Goal: Transaction & Acquisition: Book appointment/travel/reservation

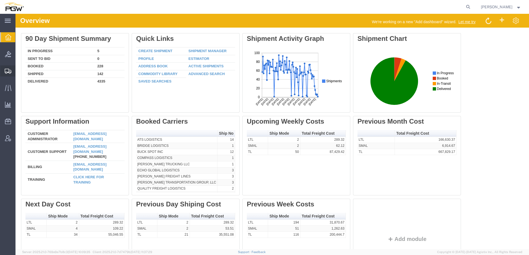
click at [0, 0] on span "Shipment Manager" at bounding box center [0, 0] width 0 height 0
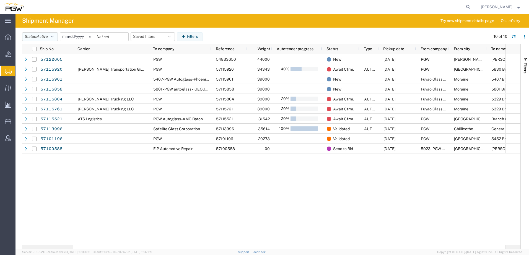
click at [46, 37] on span "Active" at bounding box center [42, 36] width 11 height 4
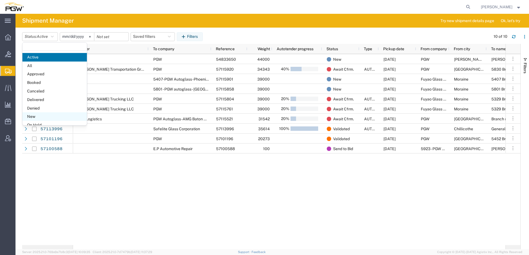
click at [36, 117] on span "New" at bounding box center [54, 117] width 64 height 9
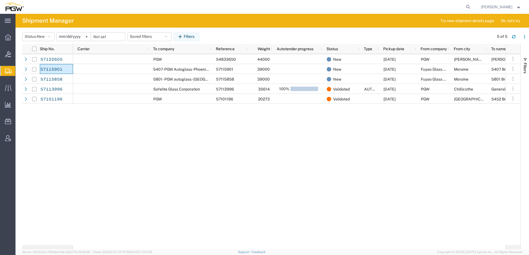
drag, startPoint x: 50, startPoint y: 71, endPoint x: 227, endPoint y: 150, distance: 193.8
click at [227, 150] on div "PGW 54833650 44000 New 10/14/2025 PGW Addison Janet Claytor IL 60101 5407-PGW A…" at bounding box center [289, 149] width 432 height 191
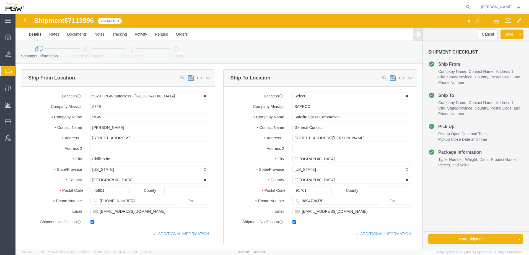
select select "28253"
select select
click link "Activity"
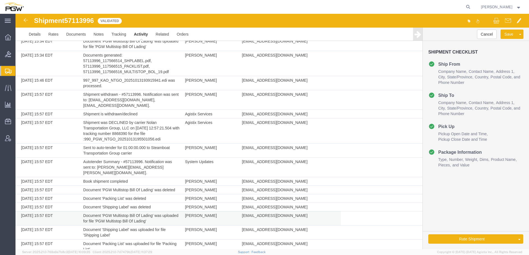
scroll to position [807, 0]
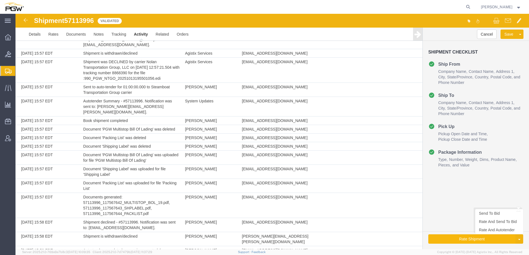
click at [477, 240] on button "Rate Shipment" at bounding box center [471, 239] width 87 height 9
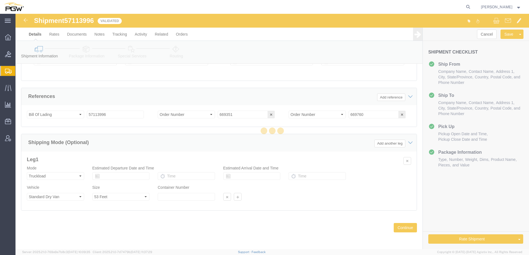
scroll to position [366, 0]
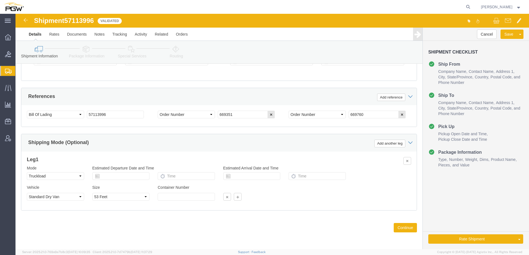
select select "28253"
select select
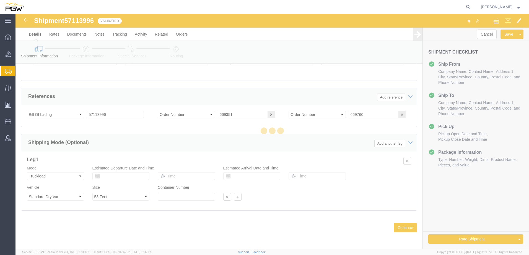
scroll to position [0, 0]
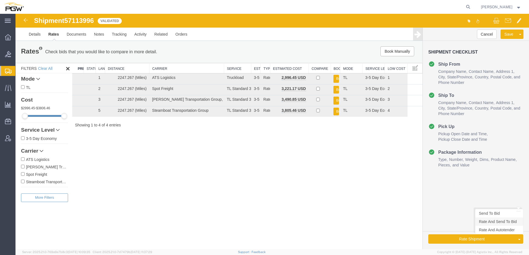
click at [498, 222] on link "Rate And Send To Bid" at bounding box center [499, 222] width 48 height 8
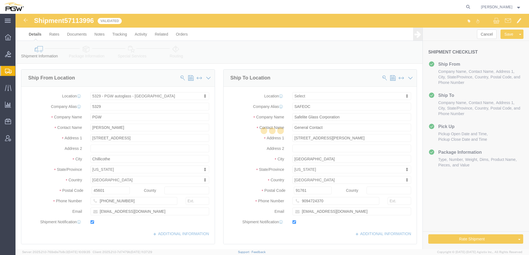
select select "28253"
select select
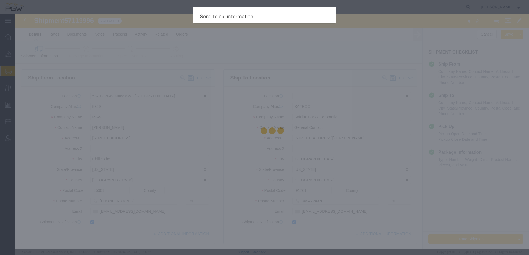
select select "TL"
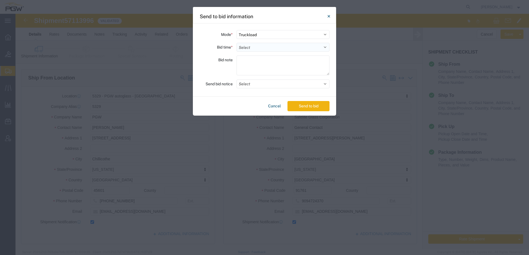
click at [251, 45] on select "Select 30 Min (Rush) 1 Hour (Rush) 2 Hours (Rush) 4 Hours (Rush) 8 Hours (Rush)…" at bounding box center [282, 47] width 93 height 9
select select "24"
click at [236, 43] on select "Select 30 Min (Rush) 1 Hour (Rush) 2 Hours (Rush) 4 Hours (Rush) 8 Hours (Rush)…" at bounding box center [282, 47] width 93 height 9
click at [294, 109] on button "Send to bid" at bounding box center [308, 106] width 42 height 10
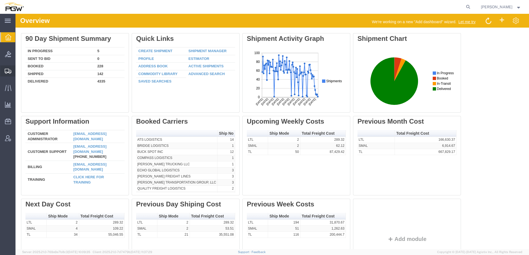
click at [0, 0] on span "Shipment Manager" at bounding box center [0, 0] width 0 height 0
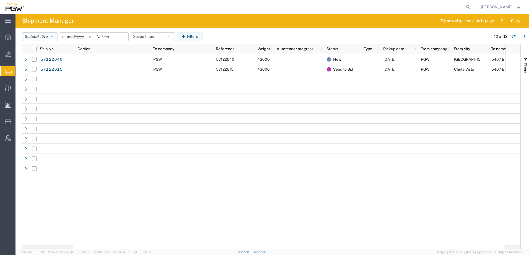
click at [48, 36] on span "Active" at bounding box center [42, 36] width 11 height 4
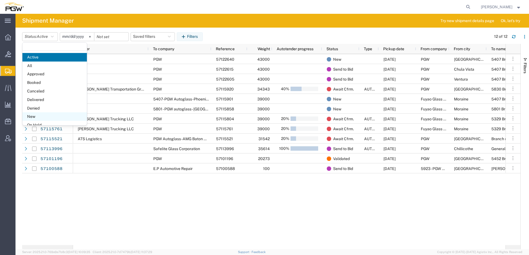
click at [31, 116] on span "New" at bounding box center [54, 117] width 64 height 9
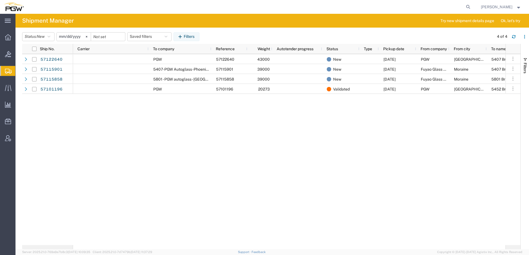
click at [131, 164] on div "PGW 57122640 43000 New [DATE] PGW [GEOGRAPHIC_DATA] 5407 Branch Manager CA 9456…" at bounding box center [289, 149] width 432 height 191
click at [0, 0] on span "Address Book" at bounding box center [0, 0] width 0 height 0
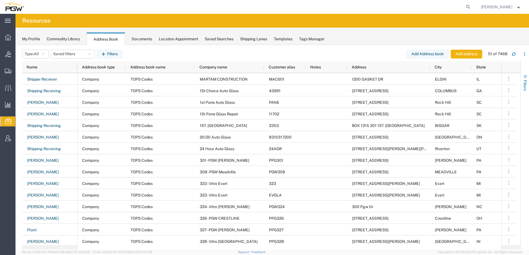
click at [527, 79] on button "Filters" at bounding box center [524, 83] width 8 height 30
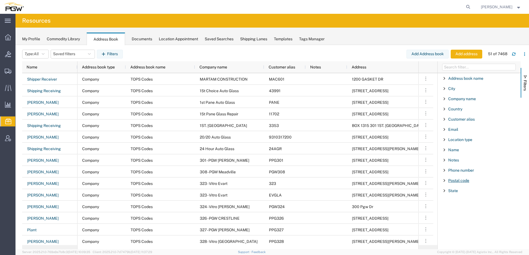
click at [457, 180] on span "Postal code" at bounding box center [458, 181] width 21 height 4
paste input "71201"
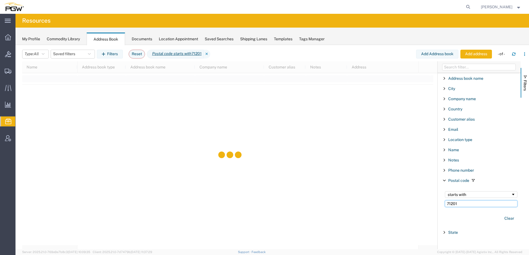
type input "71201"
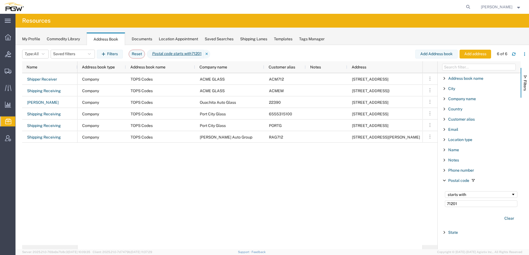
click at [284, 171] on div "Company TOPS Codes ACME GLASS ACM712 1312 LOUISVILE AVE MONROE LA Company TOPS …" at bounding box center [249, 159] width 345 height 172
click at [523, 74] on button "Filters" at bounding box center [524, 83] width 8 height 30
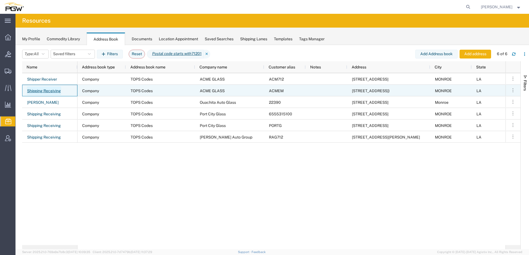
click at [47, 91] on link "Shipping Receiving" at bounding box center [44, 91] width 34 height 9
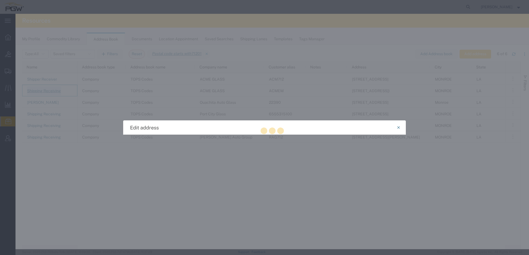
select select "COMPANY"
select select "LA"
select select "US"
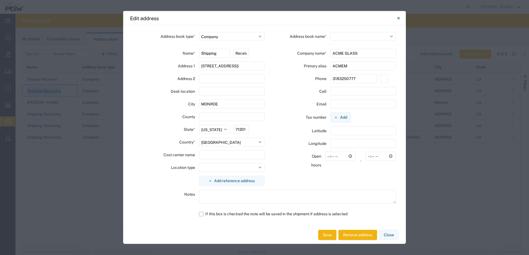
select select "17689"
drag, startPoint x: 354, startPoint y: 68, endPoint x: 152, endPoint y: 60, distance: 201.7
click at [155, 59] on div "Address book type * Select Location Company Personal Other Shared Address book …" at bounding box center [264, 125] width 283 height 200
click at [399, 17] on icon "Close" at bounding box center [398, 18] width 2 height 2
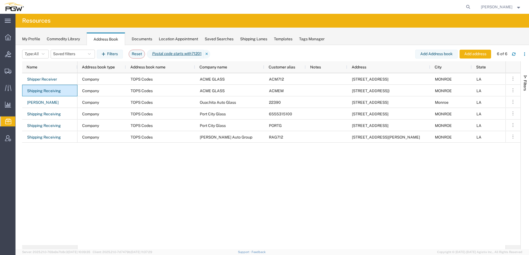
click at [91, 192] on div "Company TOPS Codes ACME GLASS ACM712 1312 LOUISVILE AVE MONROE LA US 71201 Comp…" at bounding box center [291, 159] width 428 height 172
click at [82, 179] on div "Company TOPS Codes ACME GLASS ACM712 1312 LOUISVILE AVE MONROE LA US 71201 Comp…" at bounding box center [291, 159] width 428 height 172
click at [472, 3] on icon at bounding box center [468, 7] width 8 height 8
click at [393, 5] on input "search" at bounding box center [380, 6] width 168 height 13
paste input "669685"
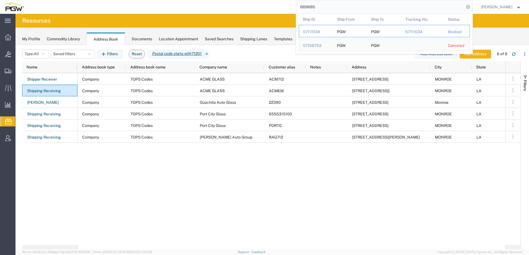
click at [324, 30] on div "57111034" at bounding box center [316, 32] width 26 height 6
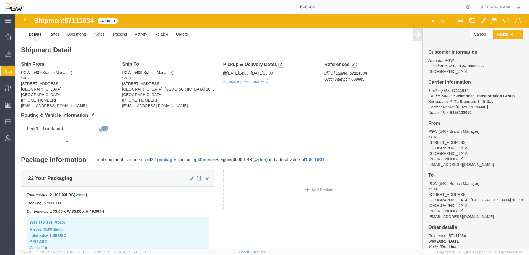
click div "Leg 1 - Truckload Vehicle 1: Standard Dry Van (53 Feet) Number of trucks: 1"
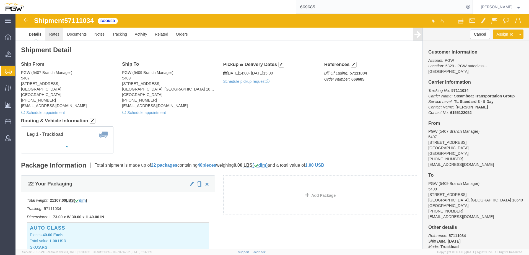
click link "Rates"
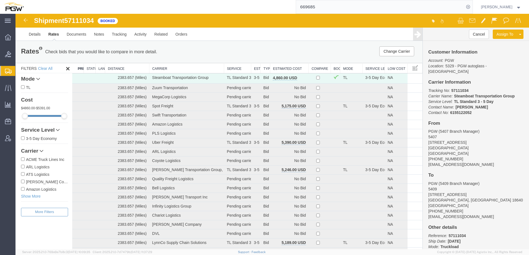
click at [281, 69] on th "Estimated Cost" at bounding box center [289, 68] width 38 height 10
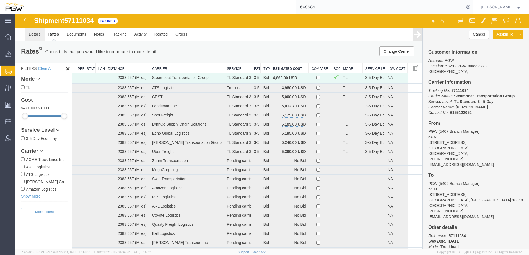
click at [36, 33] on link "Details" at bounding box center [35, 34] width 20 height 13
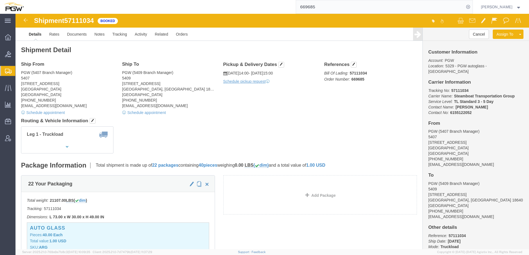
click div "Leg 1 - Truckload Vehicle 1: Standard Dry Van (53 Feet) Number of trucks: 1"
click address "PGW (5407 Branch Manager) [STREET_ADDRESS] [PHONE_NUMBER] [EMAIL_ADDRESS][DOMAI…"
click div "Ship From PGW (5407 Branch Manager) 5407 5850 North 101st Avenue Glendale, AZ 8…"
click div "Leg 1 - Truckload Vehicle 1: Standard Dry Van (53 Feet) Number of trucks: 1"
click address "PGW (5407 Branch Manager) 5407 5850 North 101st Avenue Glendale, AZ 85307 Unite…"
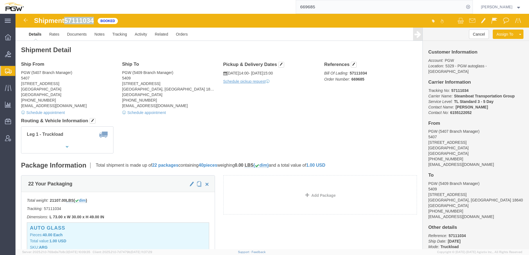
drag, startPoint x: 51, startPoint y: 6, endPoint x: 79, endPoint y: 7, distance: 27.7
click span "57111034"
copy span "57111034"
click address "PGW (5407 Branch Manager) 5407 5850 North 101st Avenue Glendale, AZ 85307 Unite…"
drag, startPoint x: 51, startPoint y: 6, endPoint x: 80, endPoint y: 8, distance: 29.1
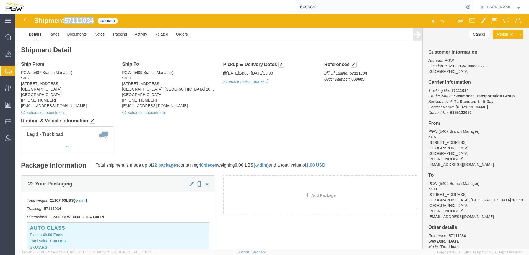
click div "Shipment 57111034 62 of 62 Booked"
copy span "57111034"
click address "PGW (5407 Branch Manager) 5407 5850 North 101st Avenue Glendale, AZ 85307 Unite…"
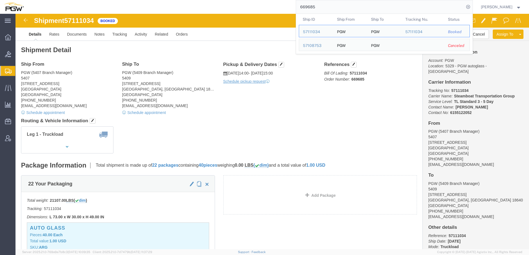
drag, startPoint x: 356, startPoint y: 8, endPoint x: 191, endPoint y: 9, distance: 164.2
click at [191, 9] on div "669685 Ship ID Ship From Ship To Tracking Nu. Status Ship ID 57111034 Ship From…" at bounding box center [250, 7] width 445 height 14
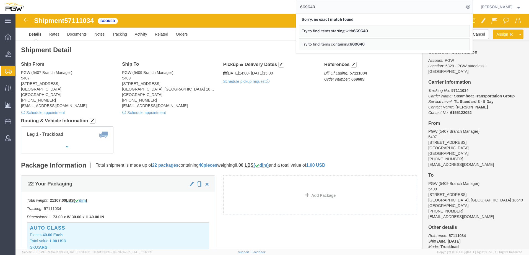
click div "22 Your Packaging Total weight: 21107.00 LBS ( dim ) Tracking: 57111034 Dimensi…"
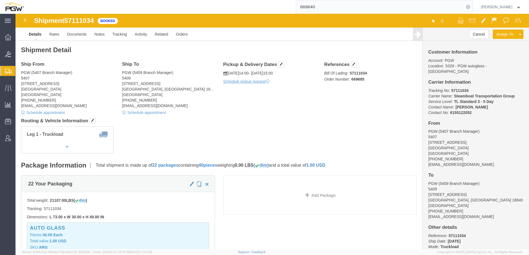
click h4 "Routing & Vehicle Information"
click div "Leg 1 - Truckload Vehicle 1: Standard Dry Van (53 Feet) Number of trucks: 1"
click div "22 Your Packaging Total weight: 21107.00 LBS ( dim ) Tracking: 57111034 Dimensi…"
click at [0, 0] on span "Shipment Manager" at bounding box center [0, 0] width 0 height 0
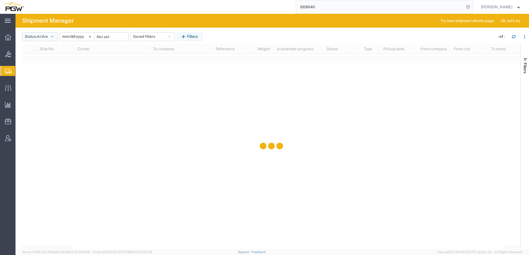
click at [37, 34] on button "Status: Active" at bounding box center [40, 36] width 36 height 9
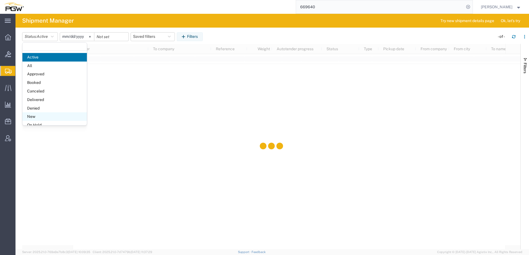
click at [34, 116] on span "New" at bounding box center [54, 117] width 64 height 9
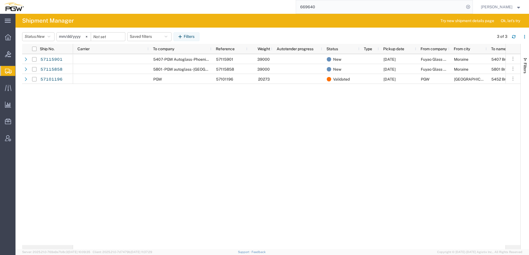
click at [45, 139] on div "57115901 57115858 57101196 5407-PGW Autoglass -Phoenix Hub 57115901 39000 New 1…" at bounding box center [271, 149] width 498 height 191
click at [89, 171] on div "5407-PGW Autoglass -Phoenix Hub 57115901 39000 New 10/15/2025 Fuyao Glass Ameri…" at bounding box center [289, 149] width 432 height 191
drag, startPoint x: 354, startPoint y: 9, endPoint x: 192, endPoint y: 3, distance: 161.6
click at [192, 3] on div "669640" at bounding box center [250, 7] width 445 height 14
paste input "57123179"
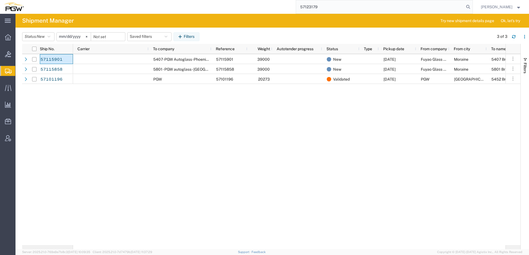
type input "57123179"
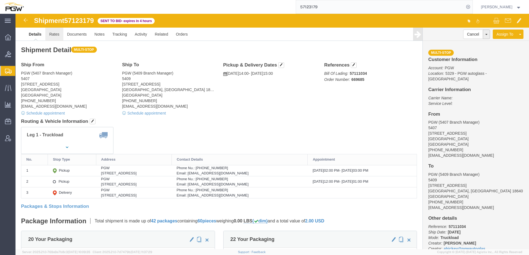
click link "Rates"
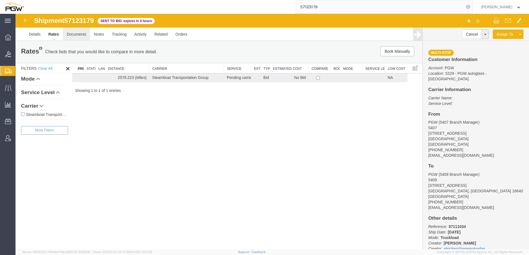
click at [77, 35] on link "Documents" at bounding box center [76, 34] width 27 height 13
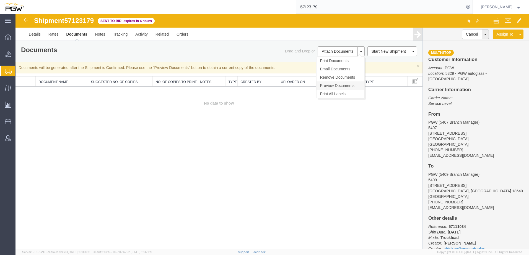
click at [345, 84] on link "Preview Documents" at bounding box center [340, 86] width 48 height 8
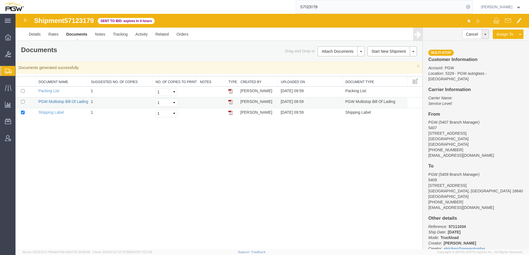
click at [66, 101] on link "PGW Multistop Bill Of Lading" at bounding box center [63, 102] width 50 height 4
click at [69, 100] on link "PGW Multistop Bill Of Lading" at bounding box center [63, 102] width 50 height 4
click at [35, 34] on link "Details" at bounding box center [35, 34] width 20 height 13
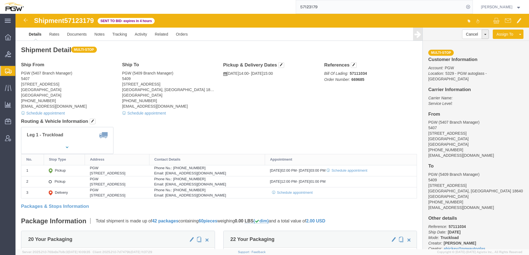
click div "Ship From PGW (5407 Branch Manager) 5407 5850 North 101st Avenue Glendale, AZ 8…"
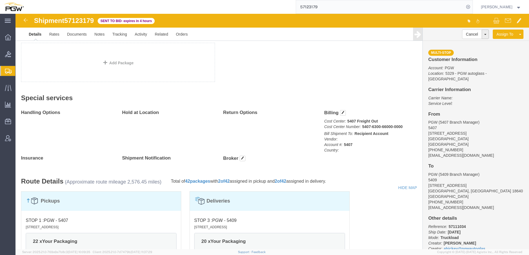
scroll to position [304, 0]
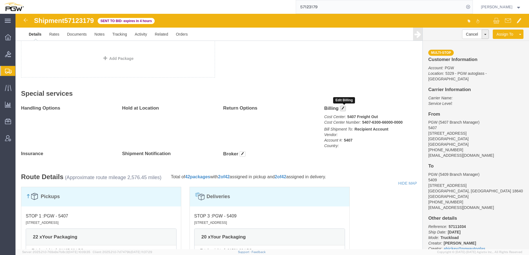
click span "button"
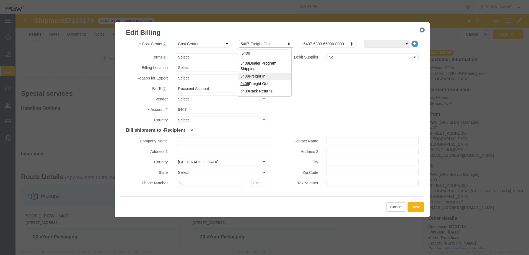
type input "5409"
drag, startPoint x: 179, startPoint y: 96, endPoint x: 35, endPoint y: 90, distance: 143.4
click div "Edit Billing Cost Center Select Buyer Cost Center Department Operations Number …"
type input "5409"
click button "Save"
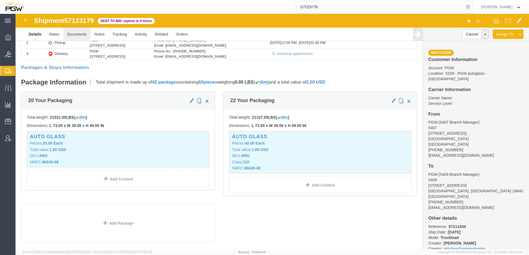
scroll to position [55, 0]
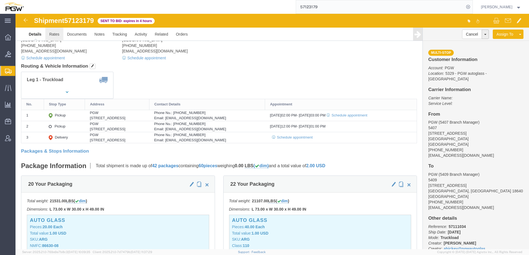
click link "Rates"
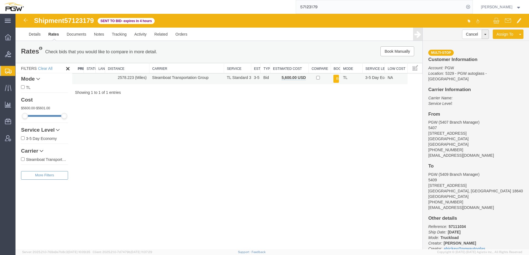
click at [335, 78] on button "Book" at bounding box center [336, 79] width 6 height 8
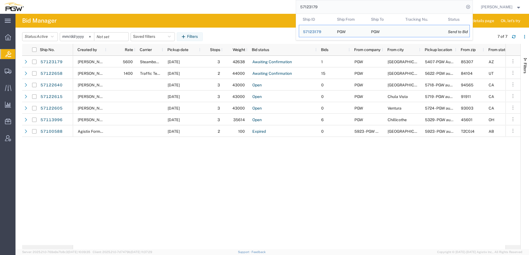
drag, startPoint x: 349, startPoint y: 4, endPoint x: 124, endPoint y: 0, distance: 225.6
click at [118, 1] on div "57123179 Ship ID Ship From Ship To Tracking Nu. Status Ship ID 57123179 Ship Fr…" at bounding box center [250, 7] width 445 height 14
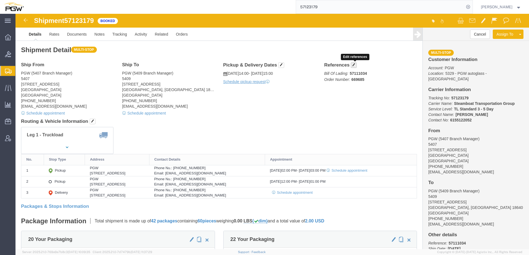
click button "button"
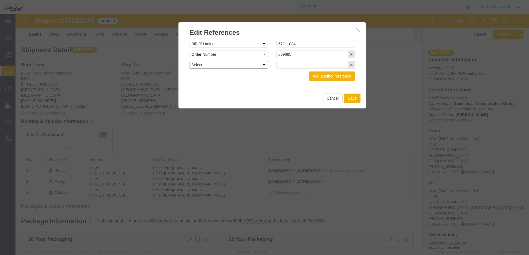
click select "Select Account Type Activity ID Airline Appointment Number ASN Batch Request # …"
select select "ORDERNUM"
click select "Select Account Type Activity ID Airline Appointment Number ASN Batch Request # …"
click input "text"
paste input "669640"
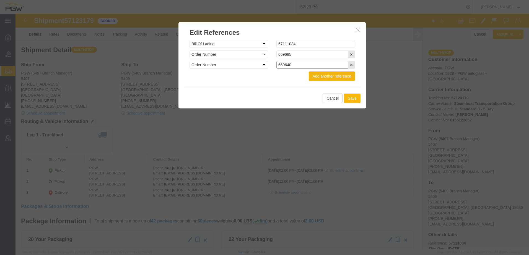
type input "669640"
click button "Save"
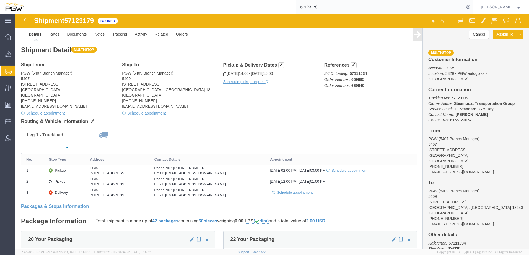
click address "PGW (5407 Branch Manager) 5407 5850 North 101st Avenue Glendale, AZ 85307 Unite…"
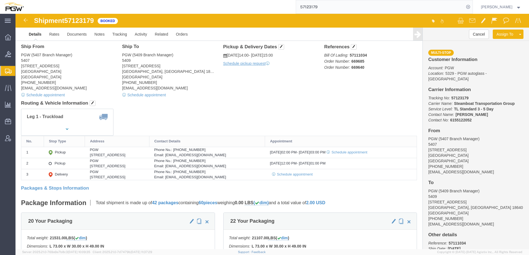
scroll to position [138, 0]
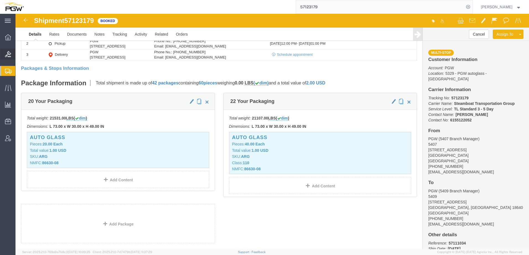
click at [18, 54] on span "Bids" at bounding box center [17, 54] width 4 height 11
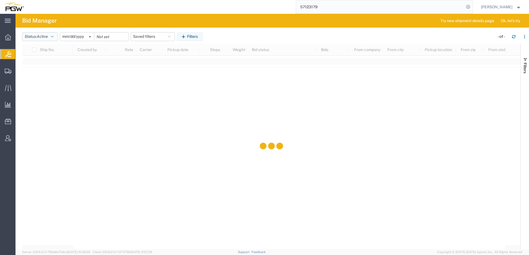
click at [41, 35] on span "Active" at bounding box center [42, 36] width 11 height 4
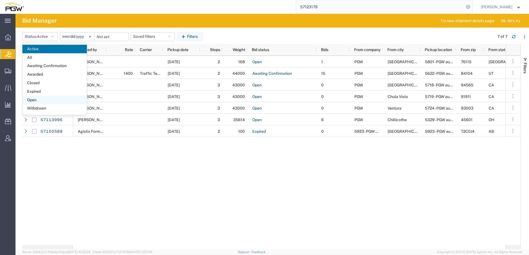
click at [48, 97] on span "Open" at bounding box center [54, 100] width 64 height 9
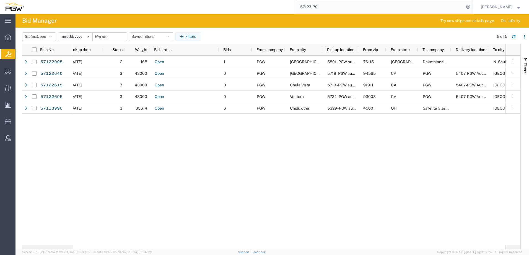
scroll to position [0, 161]
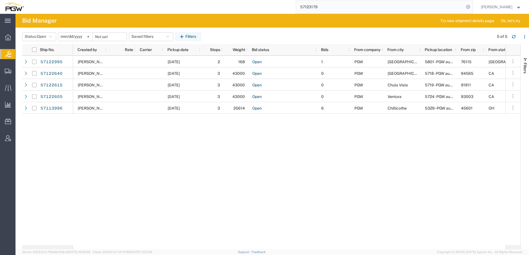
drag, startPoint x: 23, startPoint y: 173, endPoint x: 25, endPoint y: 170, distance: 3.6
click at [23, 173] on div "57122995 57122640 57122615 57122605 57113996 Open 1 PGW Fort Worth 5801 - PGW a…" at bounding box center [271, 151] width 498 height 190
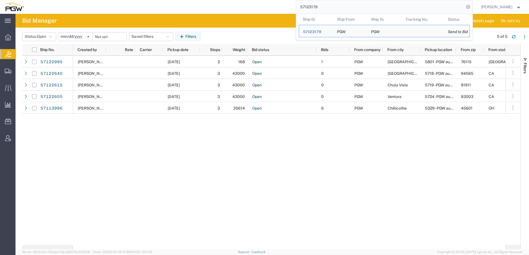
drag, startPoint x: 357, startPoint y: 8, endPoint x: 135, endPoint y: 5, distance: 222.0
click at [130, 6] on div "57123179 Ship ID Ship From Ship To Tracking Nu. Status Ship ID 57123179 Ship Fr…" at bounding box center [250, 7] width 445 height 14
paste input "2832-"
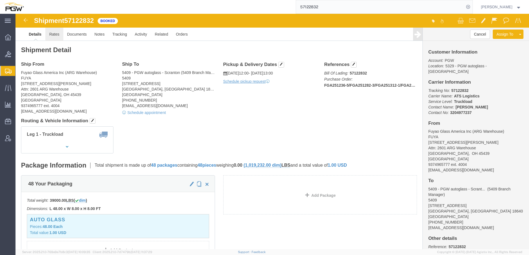
click link "Rates"
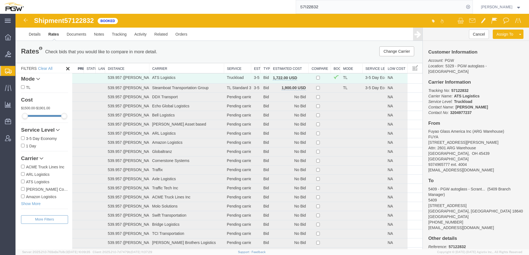
click at [281, 69] on th "Estimated Cost" at bounding box center [289, 68] width 38 height 10
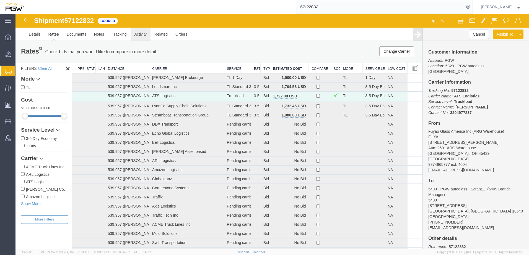
click at [137, 34] on link "Activity" at bounding box center [140, 34] width 20 height 13
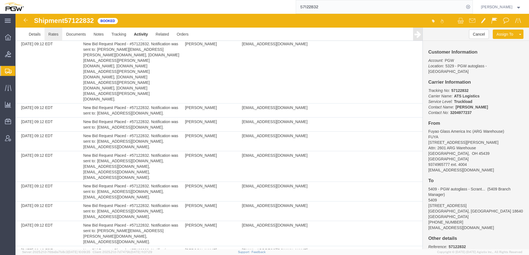
click at [53, 34] on link "Rates" at bounding box center [54, 34] width 18 height 13
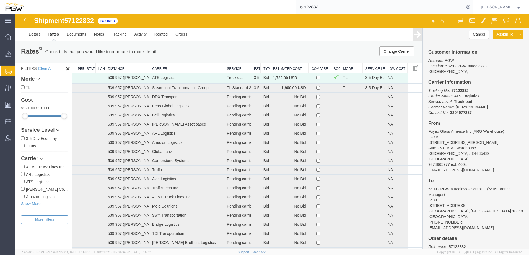
click at [283, 68] on th "Estimated Cost" at bounding box center [289, 68] width 38 height 10
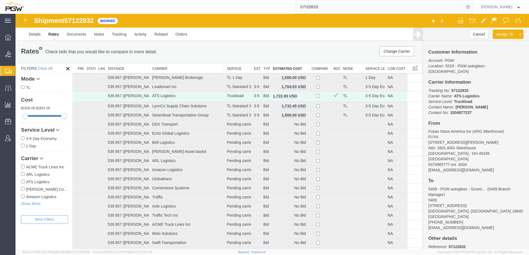
click at [0, 0] on span "Shipment Manager" at bounding box center [0, 0] width 0 height 0
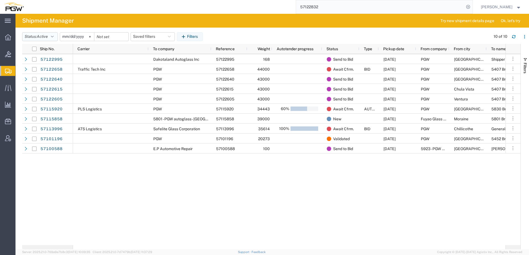
click at [36, 34] on button "Status: Active" at bounding box center [40, 36] width 36 height 9
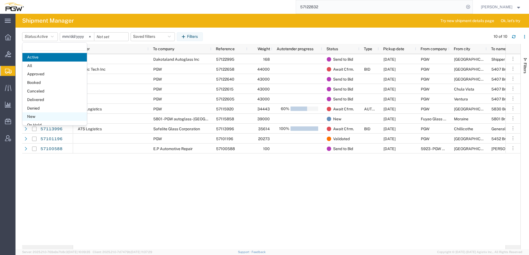
click at [31, 116] on span "New" at bounding box center [54, 117] width 64 height 9
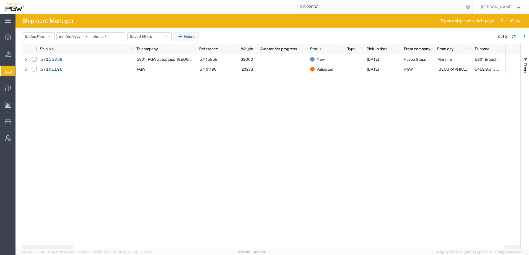
scroll to position [0, 127]
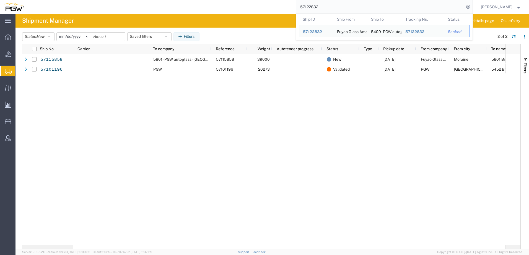
drag, startPoint x: 346, startPoint y: 2, endPoint x: 162, endPoint y: -1, distance: 183.9
click at [162, 0] on html "main_menu Created with Sketch. Collapse Menu Overview Bids Shipments Shipment M…" at bounding box center [264, 127] width 529 height 255
paste input "995"
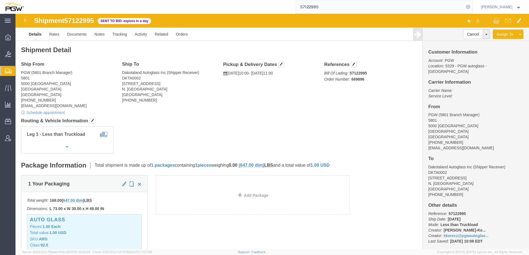
click div "Ship From PGW (5801 Branch Manager) 5801 5000 South Freeway Fort Worth, TX 7611…"
click link "Rates"
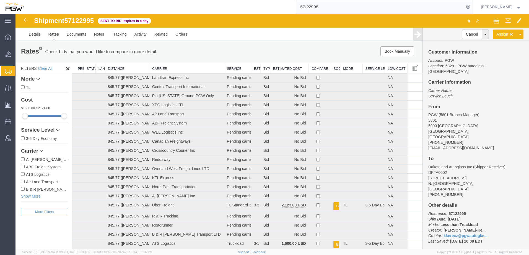
click at [284, 67] on th "Estimated Cost" at bounding box center [289, 68] width 38 height 10
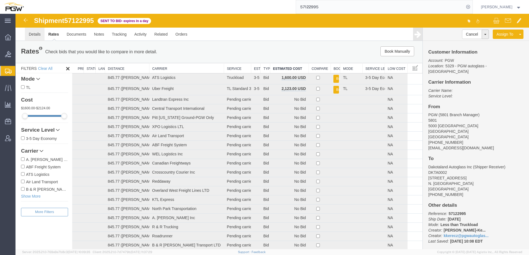
click at [35, 32] on link "Details" at bounding box center [35, 34] width 20 height 13
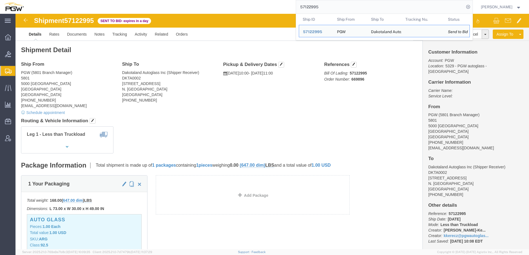
drag, startPoint x: 329, startPoint y: 7, endPoint x: 43, endPoint y: 10, distance: 286.2
click at [386, 10] on input "57122995" at bounding box center [380, 6] width 168 height 13
drag, startPoint x: 384, startPoint y: 9, endPoint x: 176, endPoint y: -12, distance: 209.6
click at [176, 0] on html "main_menu Created with Sketch. Collapse Menu Overview Bids Shipments Shipment M…" at bounding box center [264, 127] width 529 height 255
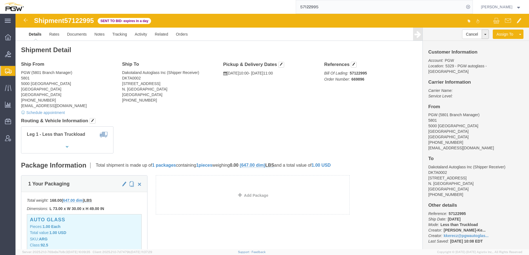
paste input "13996"
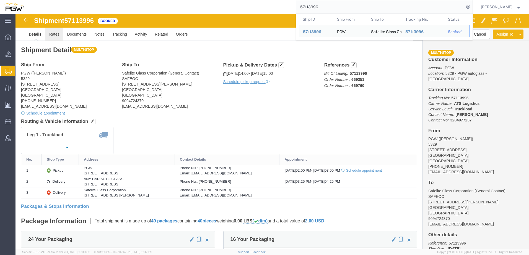
click link "Rates"
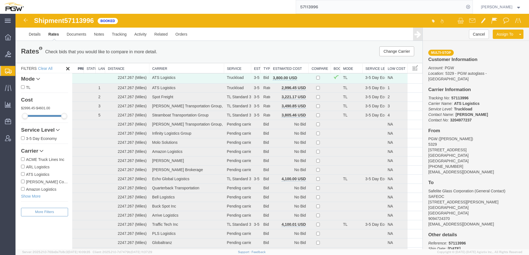
click at [278, 68] on th "Estimated Cost" at bounding box center [289, 68] width 38 height 10
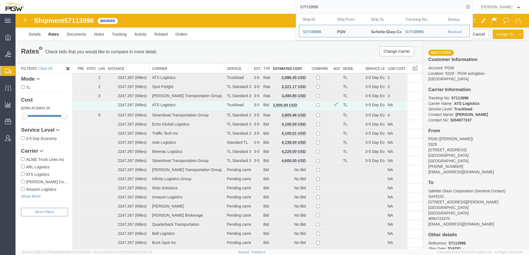
drag, startPoint x: 339, startPoint y: 6, endPoint x: 152, endPoint y: 6, distance: 186.3
click at [150, 6] on div "57113996 Ship ID Ship From Ship To Tracking Nu. Status Ship ID 57113996 Ship Fr…" at bounding box center [250, 7] width 445 height 14
paste input "669712"
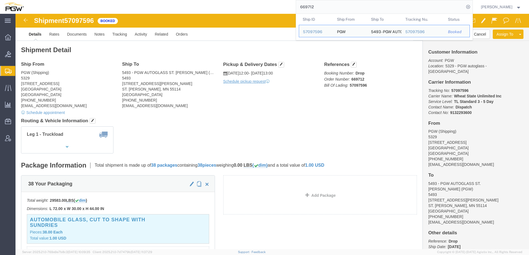
drag, startPoint x: 328, startPoint y: 6, endPoint x: 186, endPoint y: 12, distance: 141.7
click at [197, 8] on div "669712 Ship ID Ship From Ship To Tracking Nu. Status Ship ID 57097596 Ship From…" at bounding box center [250, 7] width 445 height 14
paste input "5712283"
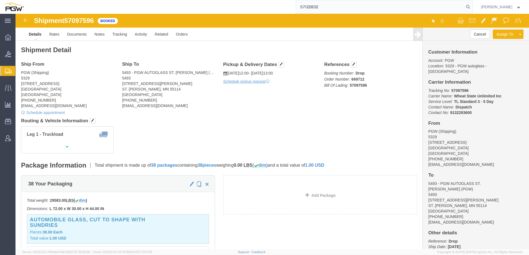
type input "57122832"
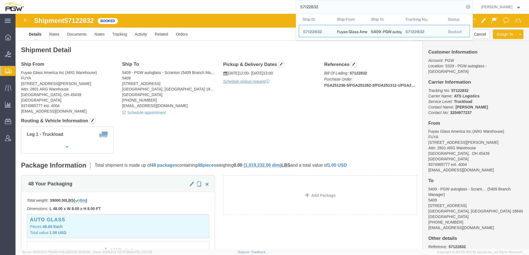
click div "Leg 1 - Truckload Vehicle 1: Standard Dry Van (53 Feet) Number of trucks: 1"
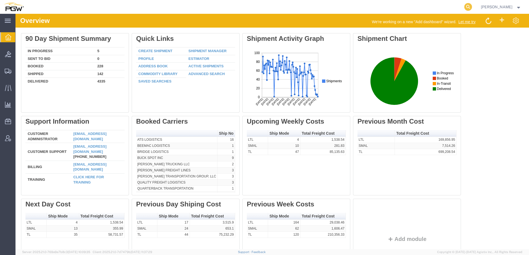
click at [472, 8] on icon at bounding box center [468, 7] width 8 height 8
click at [431, 7] on input "search" at bounding box center [380, 6] width 168 height 13
paste input "57115844"
type input "57115844"
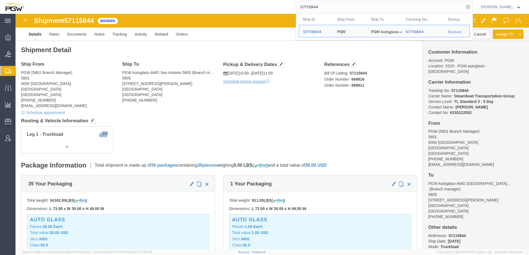
click div "Leg 1 - Truckload Vehicle 1: Standard Dry Van (53 Feet) Number of trucks: 1"
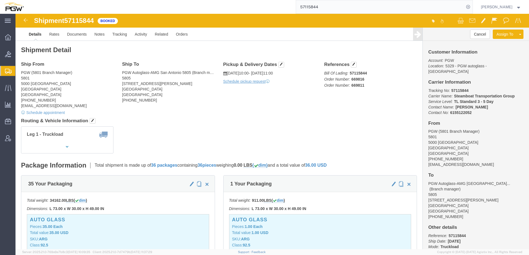
click div "Leg 1 - Truckload Vehicle 1: Standard Dry Van (53 Feet) Number of trucks: 1"
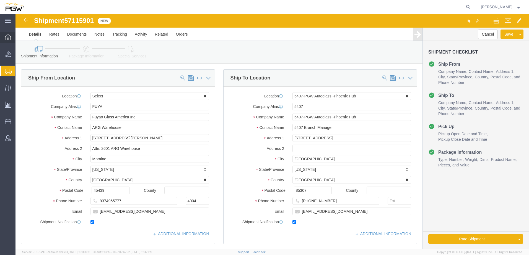
select select
select select "62351"
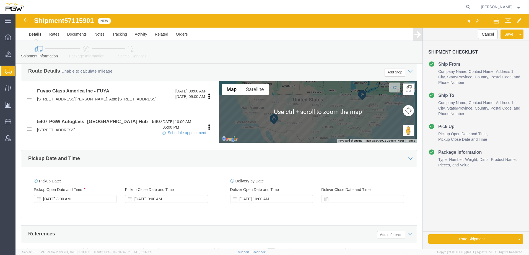
scroll to position [166, 0]
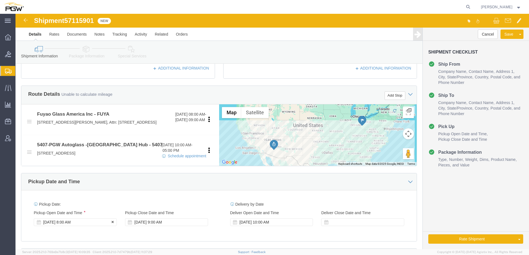
click div "[DATE] 8:00 AM"
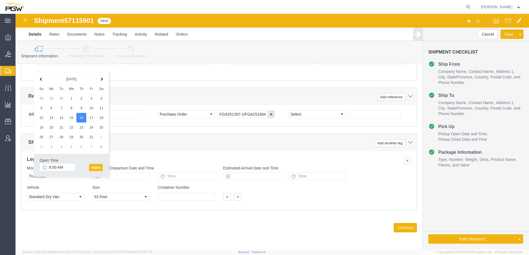
click button "Apply"
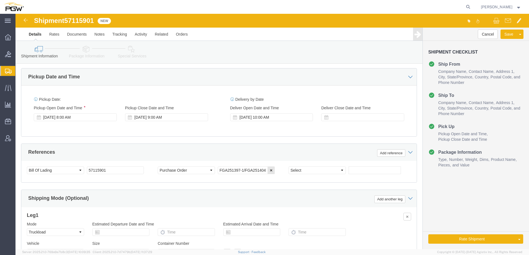
scroll to position [222, 0]
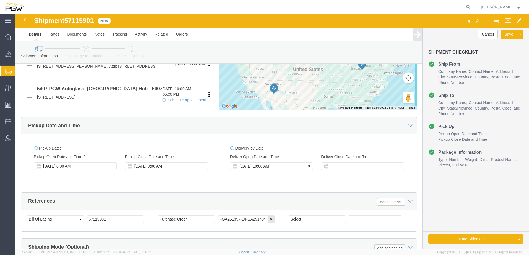
click icon
click link "Rate And Autotender"
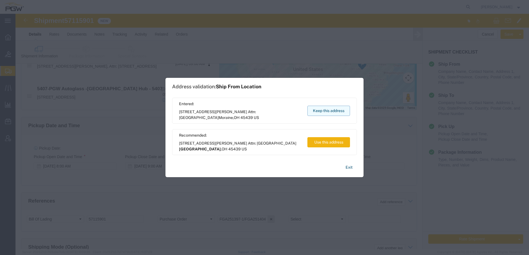
click at [331, 110] on button "Keep this address" at bounding box center [328, 111] width 43 height 10
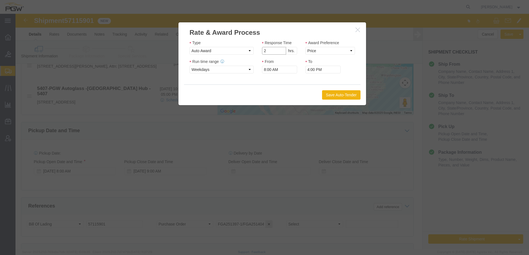
click input "2"
type input "1"
click input "1"
click select "Price Carrier Rank"
select select "LANE_RANK"
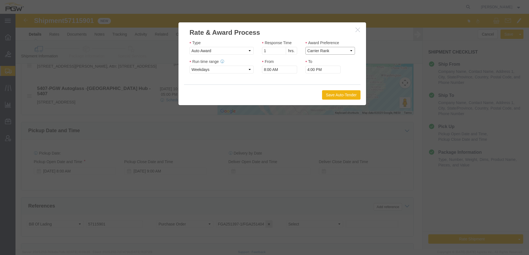
click select "Price Carrier Rank"
click button "Save Auto-Tender"
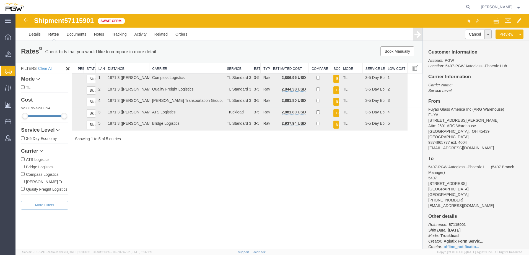
drag, startPoint x: 64, startPoint y: 49, endPoint x: 218, endPoint y: 35, distance: 153.8
click at [64, 49] on p "Check bids that you would like to compare in more detail." at bounding box center [101, 52] width 112 height 6
click at [472, 7] on icon at bounding box center [468, 7] width 8 height 8
click at [408, 6] on input "search" at bounding box center [380, 6] width 168 height 13
paste input "669685"
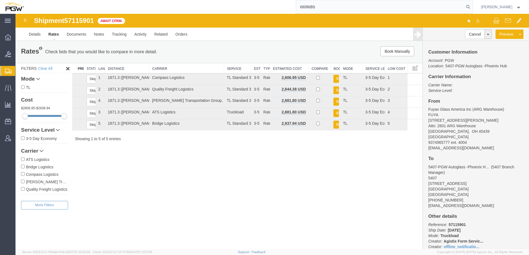
type input "669685"
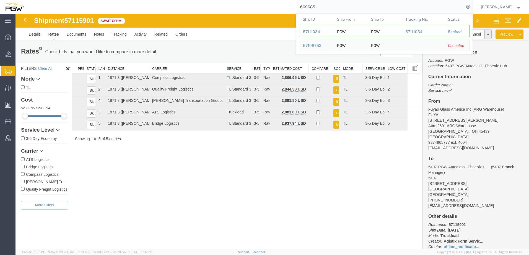
click at [312, 31] on div "57111034" at bounding box center [316, 32] width 26 height 6
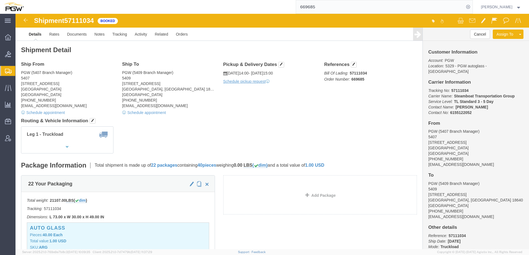
click div "Shipment Detail Ship From PGW (5407 Branch Manager) 5407 5850 North 101st Avenu…"
click div "22 Your Packaging Total weight: 21107.00 LBS ( dim ) Tracking: 57111034 Dimensi…"
click div "Leg 1 - Truckload Vehicle 1: Standard Dry Van (53 Feet) Number of trucks: 1"
click address "PGW (5407 Branch Manager) 5407 5850 North 101st Avenue Glendale, AZ 85307 Unite…"
click link "Clone Shipment"
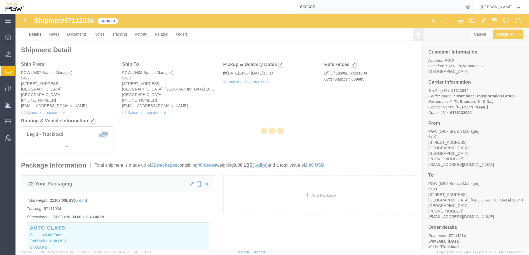
select select "62351"
select select "61931"
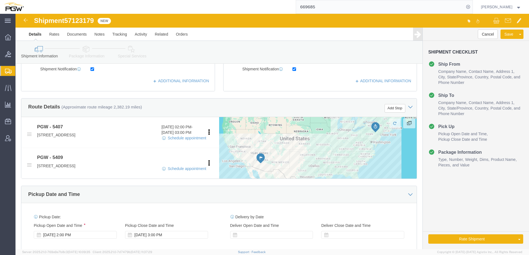
scroll to position [166, 0]
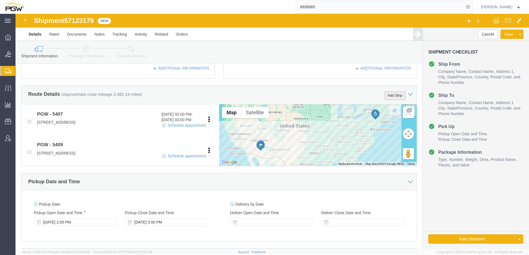
click button "Add Stop"
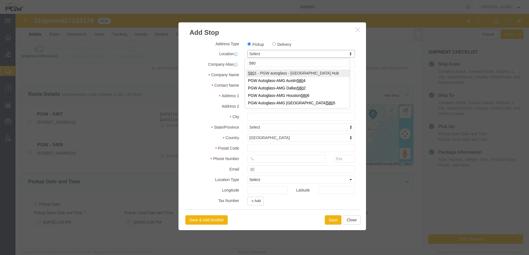
type input "5801"
select select "62891"
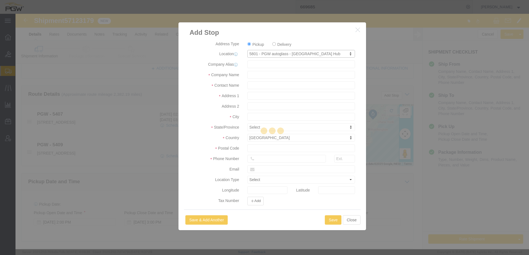
type input "5801"
type input "PGW"
type input "5801 Branch Manager"
type input "5000 [GEOGRAPHIC_DATA]"
type input "[GEOGRAPHIC_DATA]"
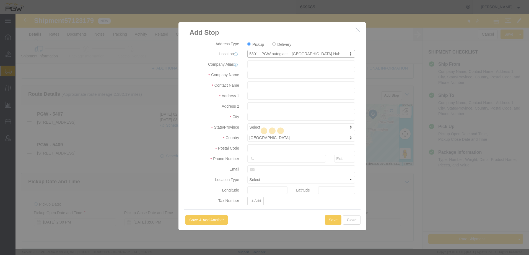
type input "76115"
type input "[PHONE_NUMBER]"
type input "[EMAIL_ADDRESS][DOMAIN_NAME]"
checkbox input "true"
select select "TX"
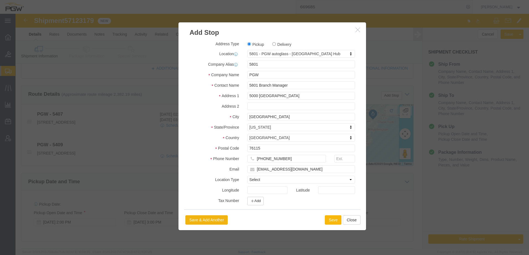
click button "Save"
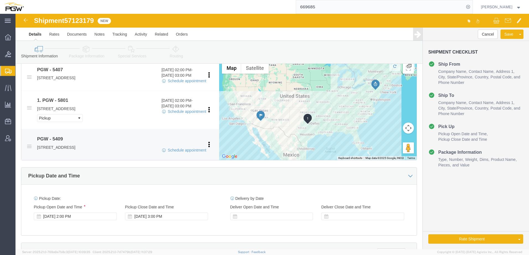
scroll to position [221, 0]
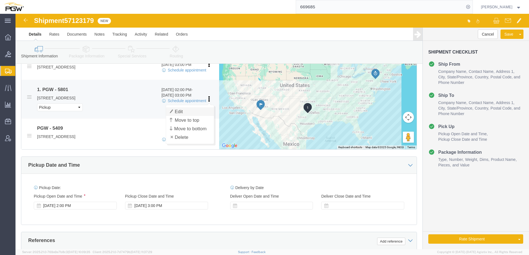
click link "Edit"
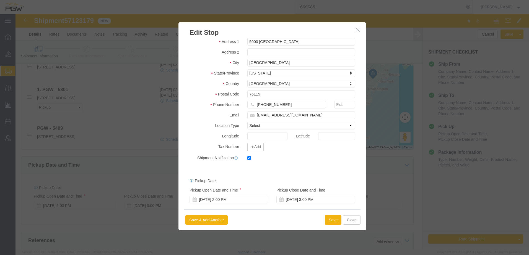
scroll to position [58, 0]
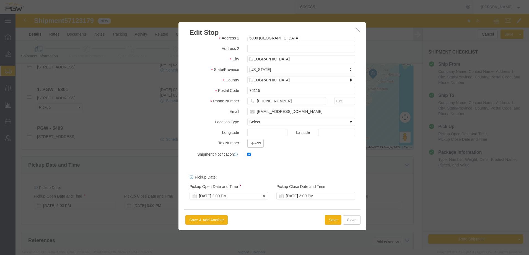
click div "Oct 14 2025 2:00 PM"
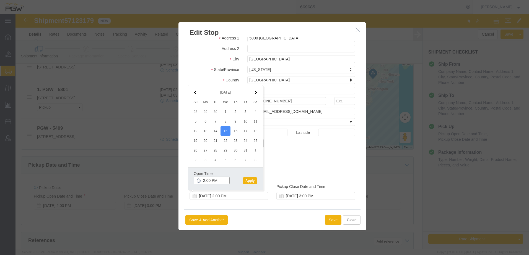
click input "2:00 PM"
type input "12:00 PM"
click button "Apply"
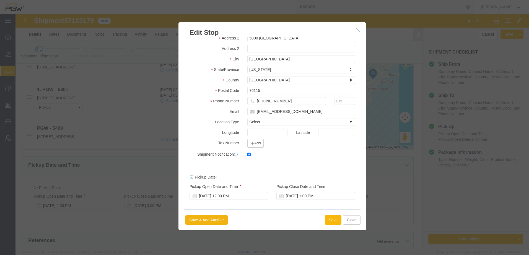
click button "Save"
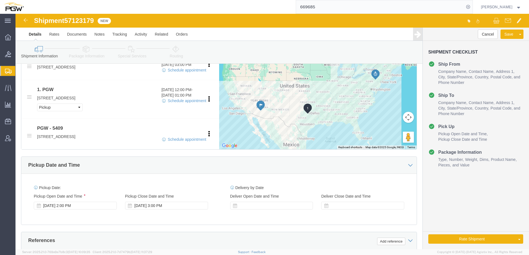
click icon
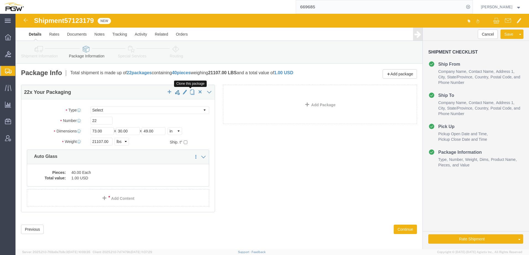
click span "button"
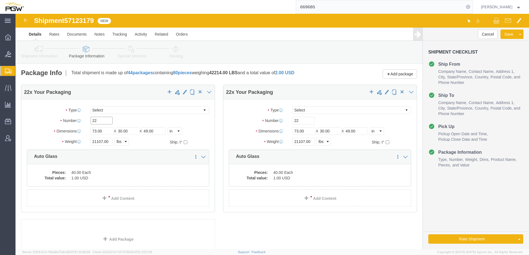
drag, startPoint x: 90, startPoint y: 108, endPoint x: 49, endPoint y: 108, distance: 40.9
click div "Number 22"
type input "20"
drag, startPoint x: 86, startPoint y: 127, endPoint x: 38, endPoint y: 126, distance: 48.4
click div "Weight 21107.00 Select kgs lbs Ship. t°"
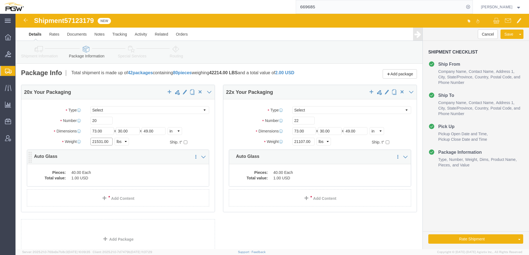
type input "21531.00"
click dd "40.00 Each"
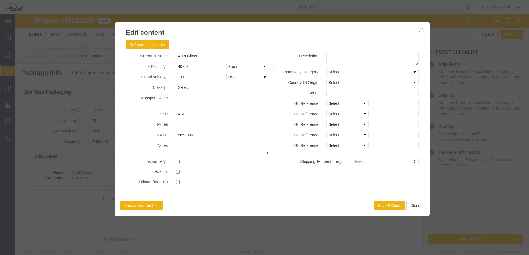
drag, startPoint x: 178, startPoint y: 53, endPoint x: 9, endPoint y: 50, distance: 168.7
click div "Edit content Commodity library Product Name Auto Glass Pieces 40.00 Select Bag …"
type input "21.00"
type input "0.53"
select select "EA"
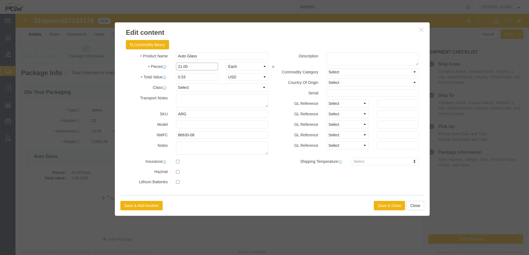
click input "21.00"
type input "20.00"
drag, startPoint x: 177, startPoint y: 62, endPoint x: -25, endPoint y: 47, distance: 202.1
click html "Shipment 57123179 New Details Rates Documents Notes Tracking Activity Related O…"
type input "1.00"
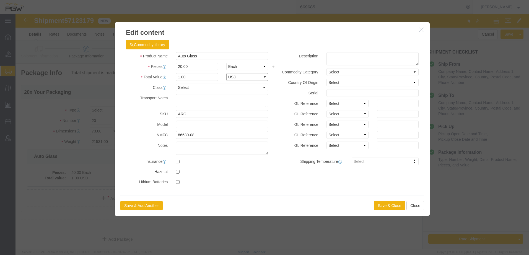
select select "USD"
click button "Save & Close"
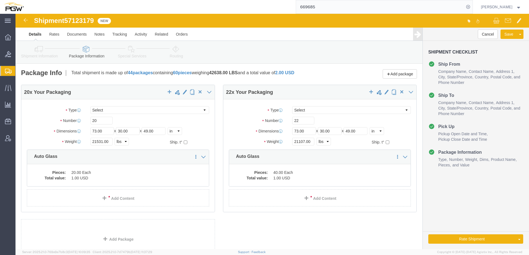
click icon
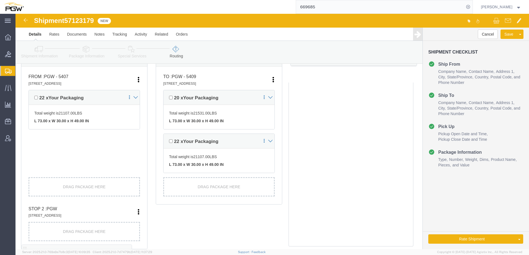
scroll to position [166, 0]
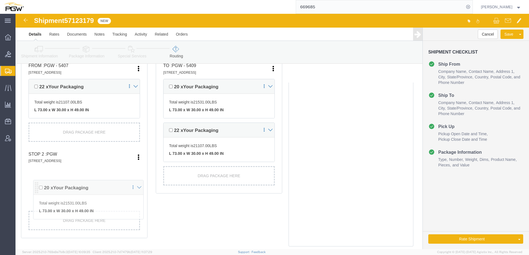
drag, startPoint x: 17, startPoint y: 98, endPoint x: 22, endPoint y: 172, distance: 73.4
click div "Pickups + Add Stop From : PGW - 5407 5850 North 101st Avenue, Glendale, AZ, 853…"
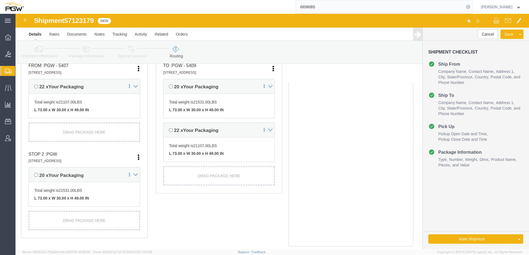
click link "Shipment Information"
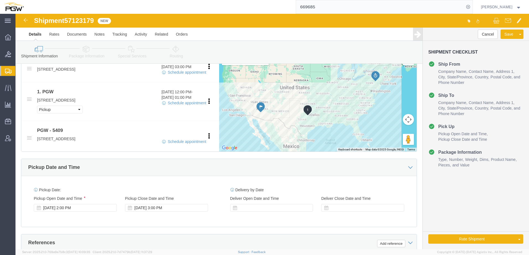
scroll to position [221, 0]
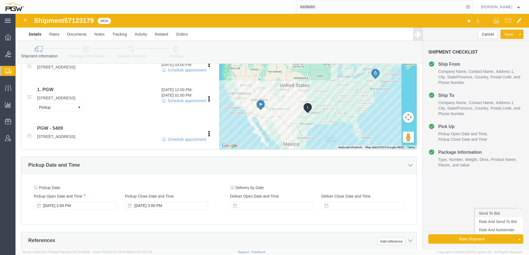
click link "Send To Bid"
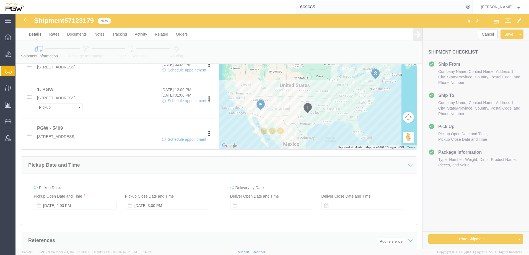
select select "62351"
select select "61931"
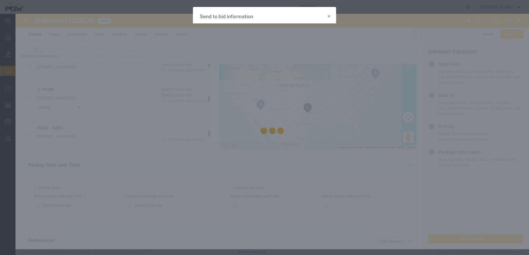
select select "TL"
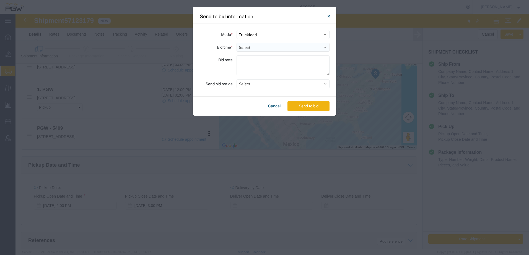
click at [273, 49] on select "Select 30 Min (Rush) 1 Hour (Rush) 2 Hours (Rush) 4 Hours (Rush) 8 Hours (Rush)…" at bounding box center [282, 47] width 93 height 9
select select "4"
click at [236, 43] on select "Select 30 Min (Rush) 1 Hour (Rush) 2 Hours (Rush) 4 Hours (Rush) 8 Hours (Rush)…" at bounding box center [282, 47] width 93 height 9
click at [257, 83] on button "Select" at bounding box center [282, 84] width 93 height 9
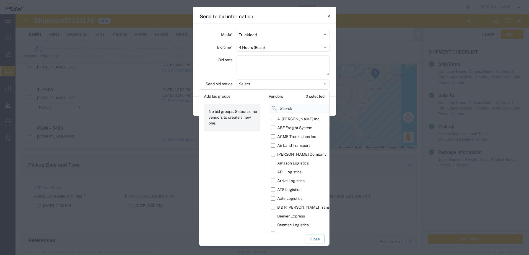
click at [283, 110] on input at bounding box center [311, 108] width 87 height 9
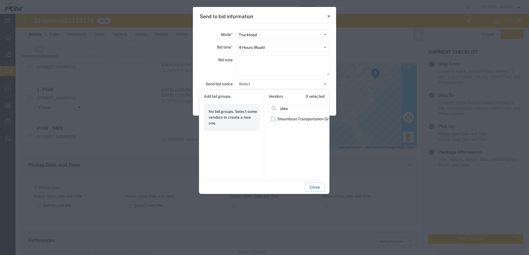
type input "stea"
click at [273, 119] on label "Steamboat Transportation Group" at bounding box center [303, 119] width 64 height 9
click at [0, 0] on input "Steamboat Transportation Group" at bounding box center [0, 0] width 0 height 0
click at [310, 189] on button "Close" at bounding box center [315, 187] width 20 height 9
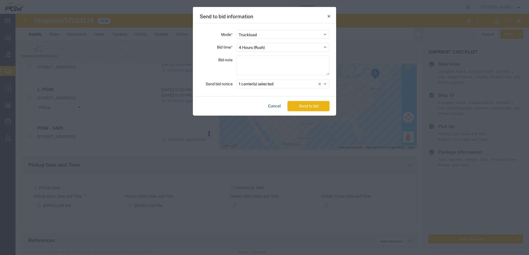
click at [297, 105] on button "Send to bid" at bounding box center [308, 106] width 42 height 10
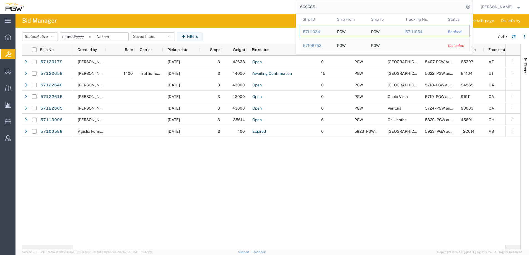
drag, startPoint x: 349, startPoint y: 6, endPoint x: 154, endPoint y: 4, distance: 194.9
click at [154, 4] on div "669685 Ship ID Ship From Ship To Tracking Nu. Status Ship ID 57111034 Ship From…" at bounding box center [250, 7] width 445 height 14
paste input "57111034"
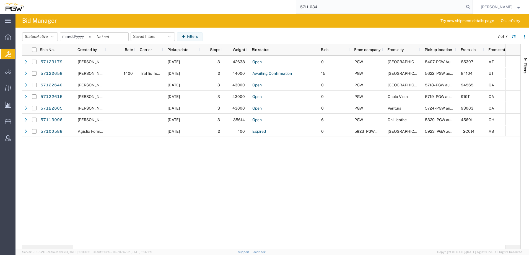
type input "57111034"
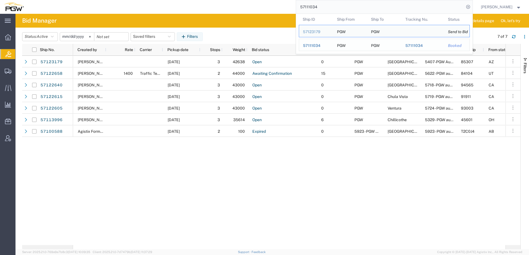
click at [314, 46] on span "57111034" at bounding box center [311, 45] width 17 height 4
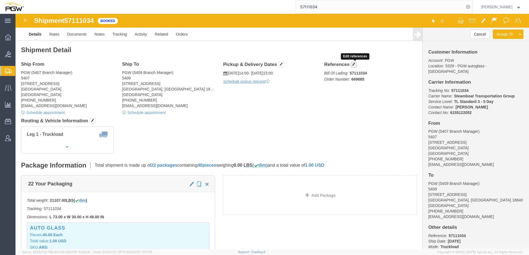
click span "button"
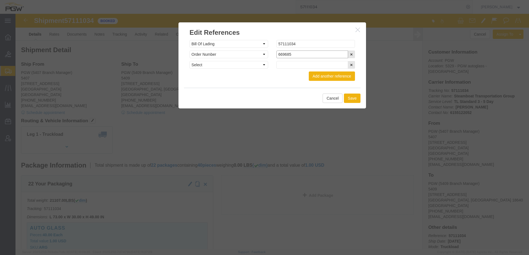
click input "669685"
type input "669685-c"
click button "Save"
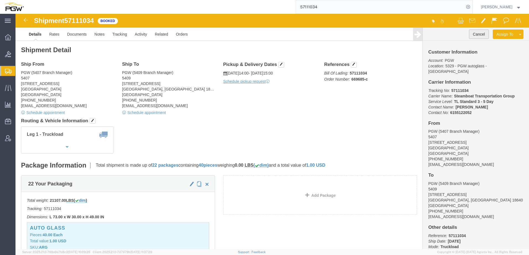
click button "Cancel"
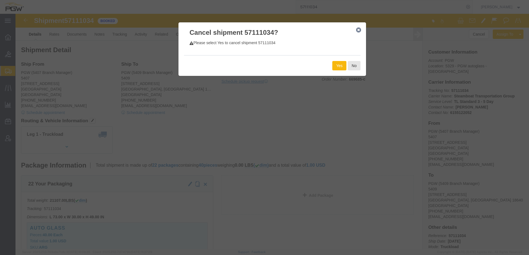
click button "Yes"
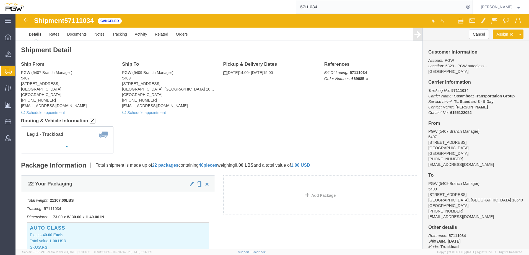
click address "PGW (5407 Branch Manager) 5407 5850 North 101st Avenue Glendale, AZ 85307 Unite…"
drag, startPoint x: 22, startPoint y: 55, endPoint x: 75, endPoint y: 5, distance: 72.9
click at [19, 55] on span "Bids" at bounding box center [17, 54] width 4 height 11
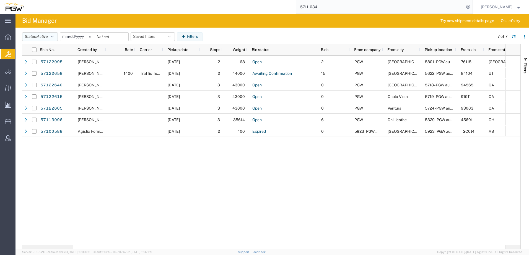
click at [48, 38] on span "Active" at bounding box center [42, 36] width 11 height 4
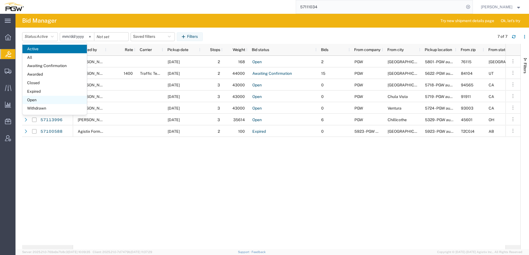
click at [41, 100] on span "Open" at bounding box center [54, 100] width 64 height 9
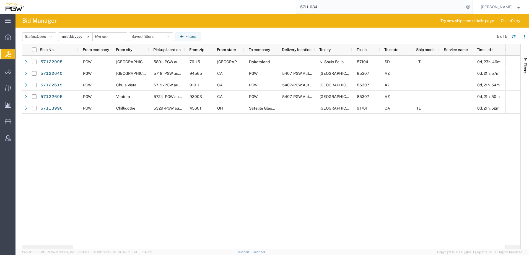
scroll to position [0, 259]
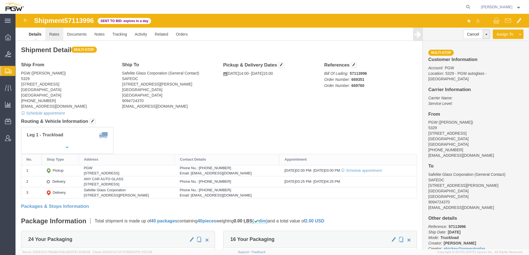
click link "Rates"
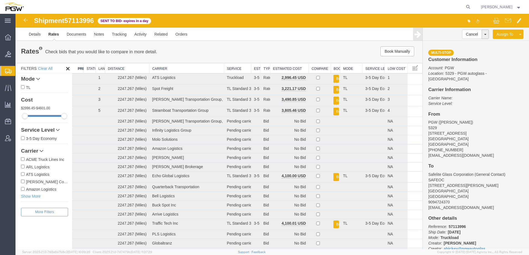
click at [286, 69] on th "Estimated Cost" at bounding box center [289, 68] width 38 height 10
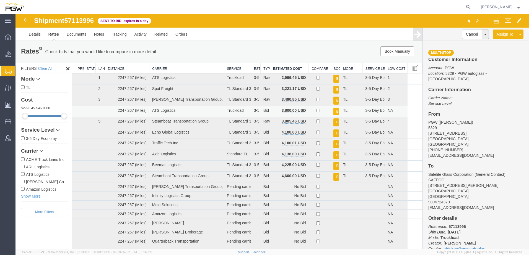
click at [334, 113] on button "Book" at bounding box center [336, 112] width 6 height 8
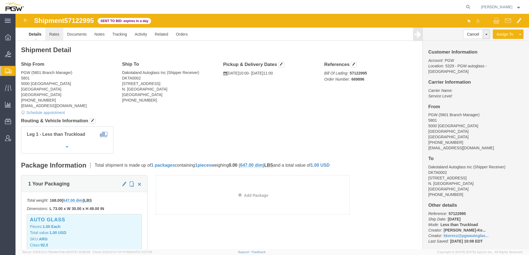
click link "Rates"
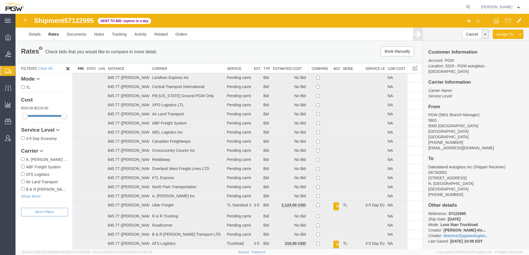
click at [286, 69] on th "Estimated Cost" at bounding box center [289, 68] width 38 height 10
